Goal: Information Seeking & Learning: Check status

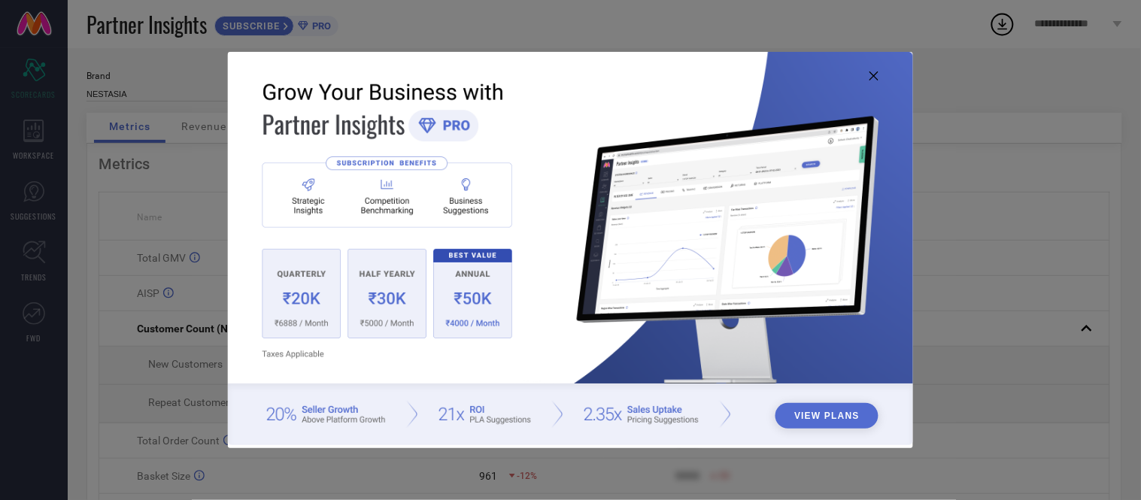
click at [875, 79] on icon at bounding box center [873, 75] width 9 height 9
type input "All"
click at [873, 77] on icon at bounding box center [873, 75] width 9 height 9
